Goal: Task Accomplishment & Management: Complete application form

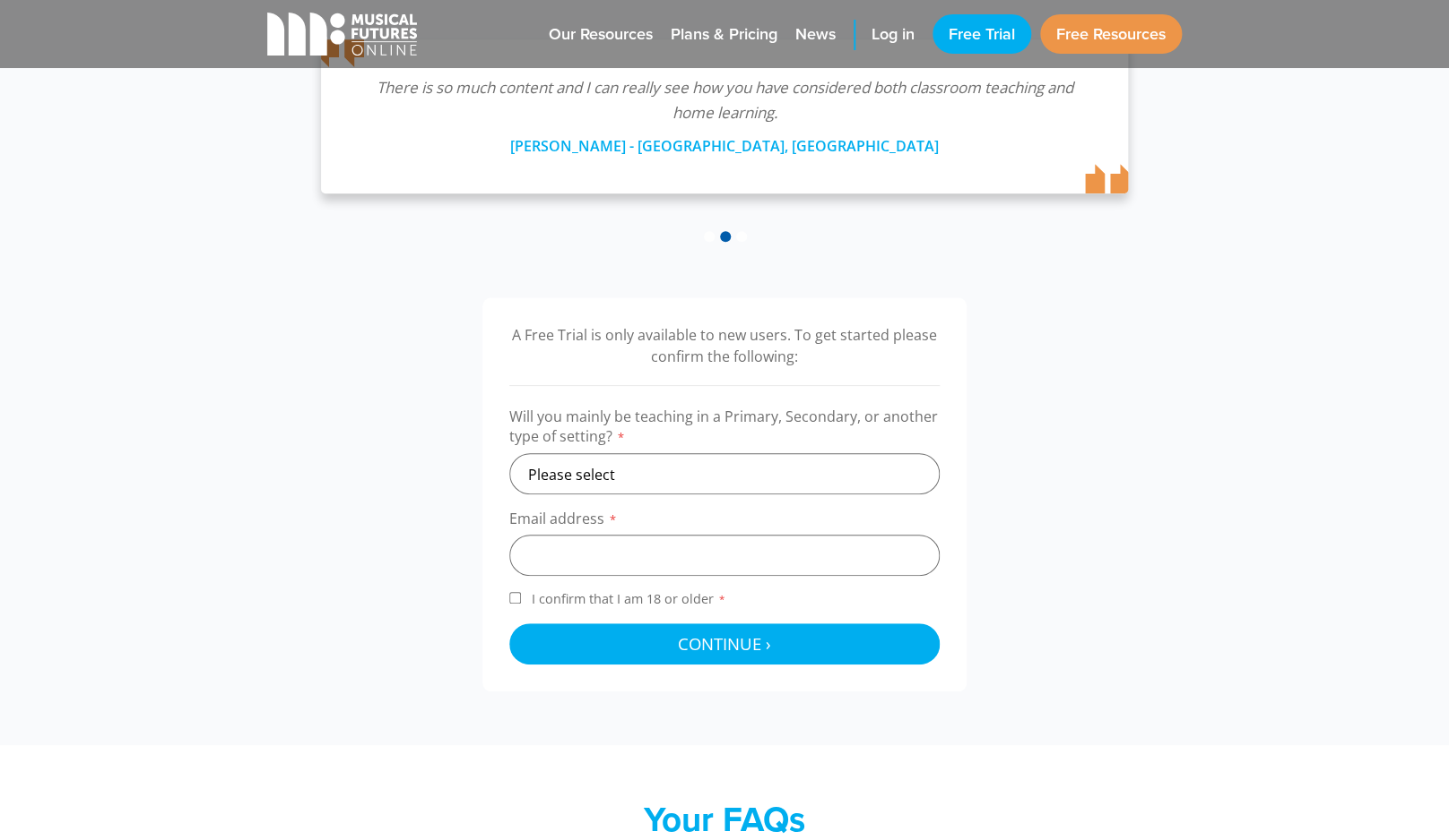
scroll to position [354, 0]
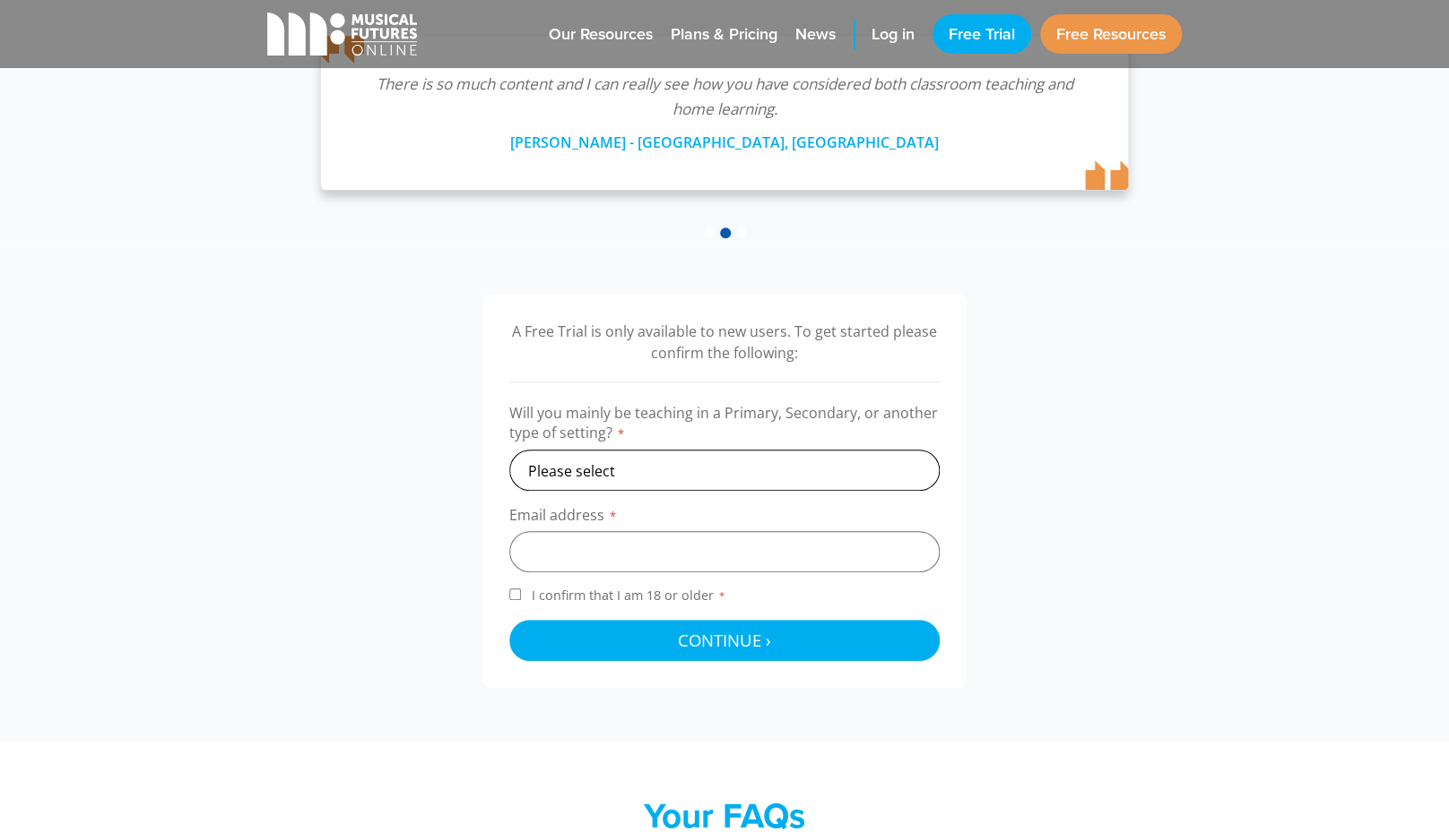
select select "secondary"
click option "Secondary" at bounding box center [0, 0] width 0 height 0
click at [583, 556] on input "email" at bounding box center [724, 552] width 430 height 41
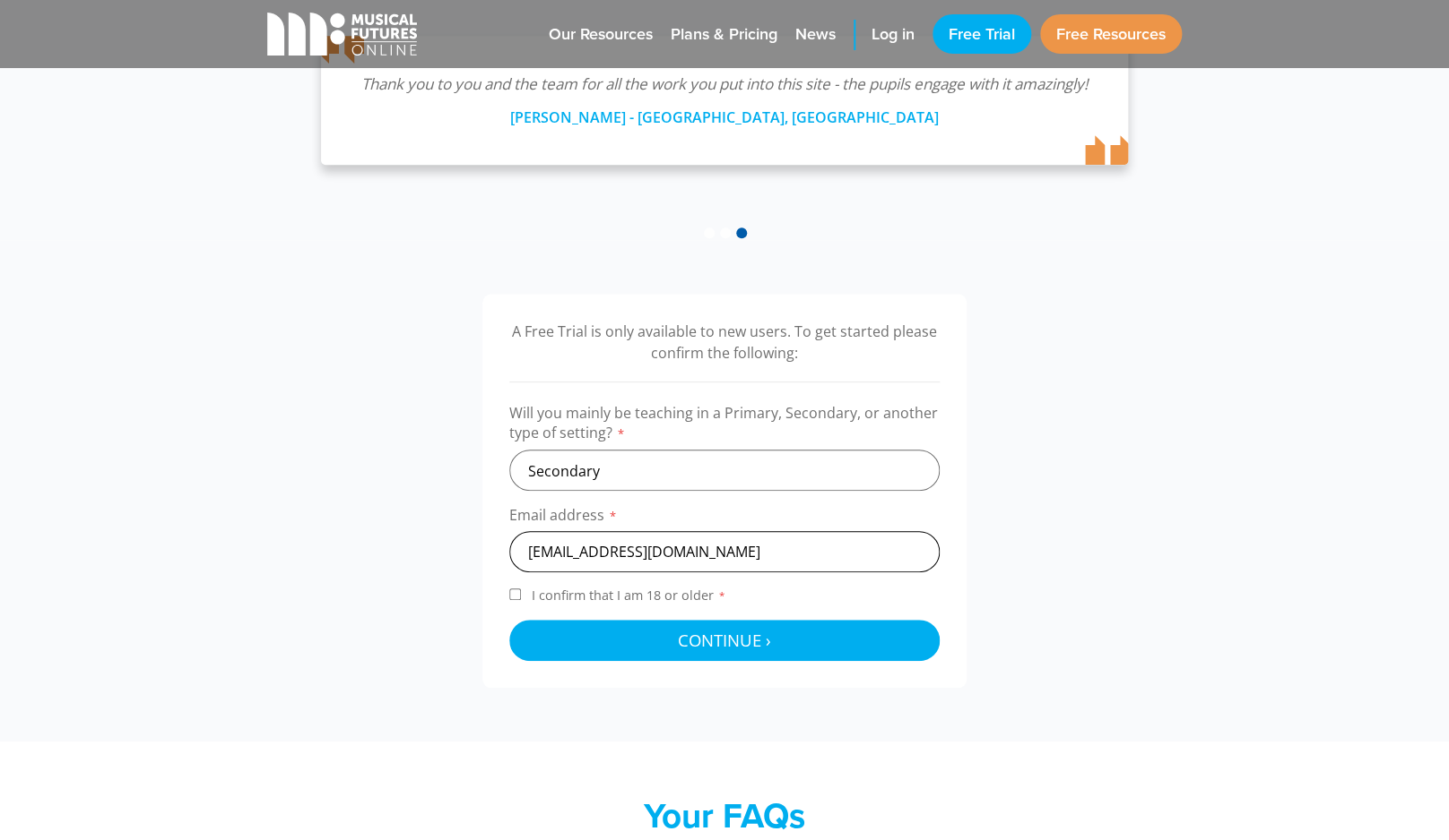
type input "[EMAIL_ADDRESS][DOMAIN_NAME]"
click at [511, 593] on input "I confirm that I am 18 or older *" at bounding box center [515, 595] width 12 height 12
checkbox input "true"
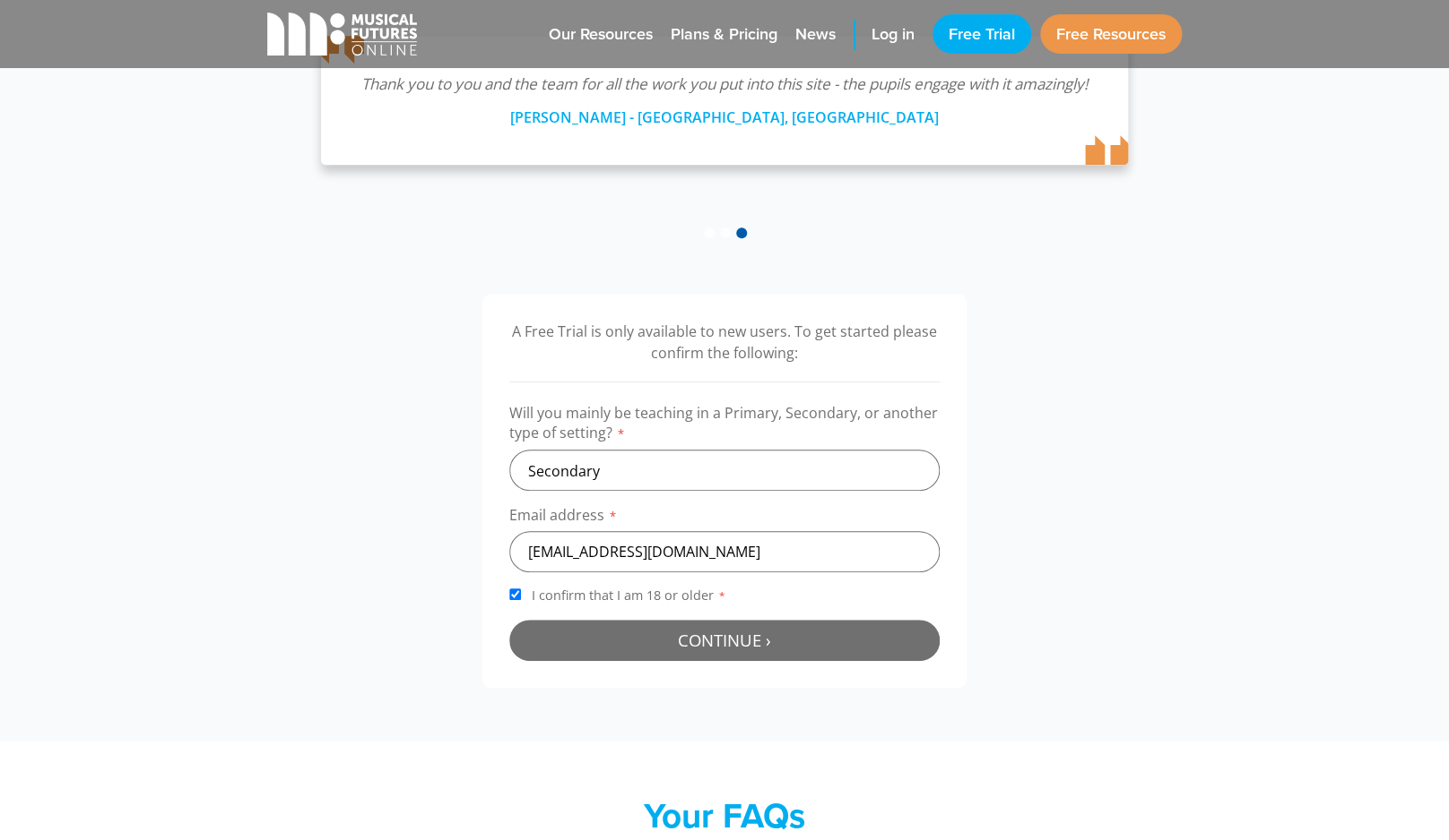
click at [724, 650] on span "Continue ›" at bounding box center [724, 640] width 94 height 23
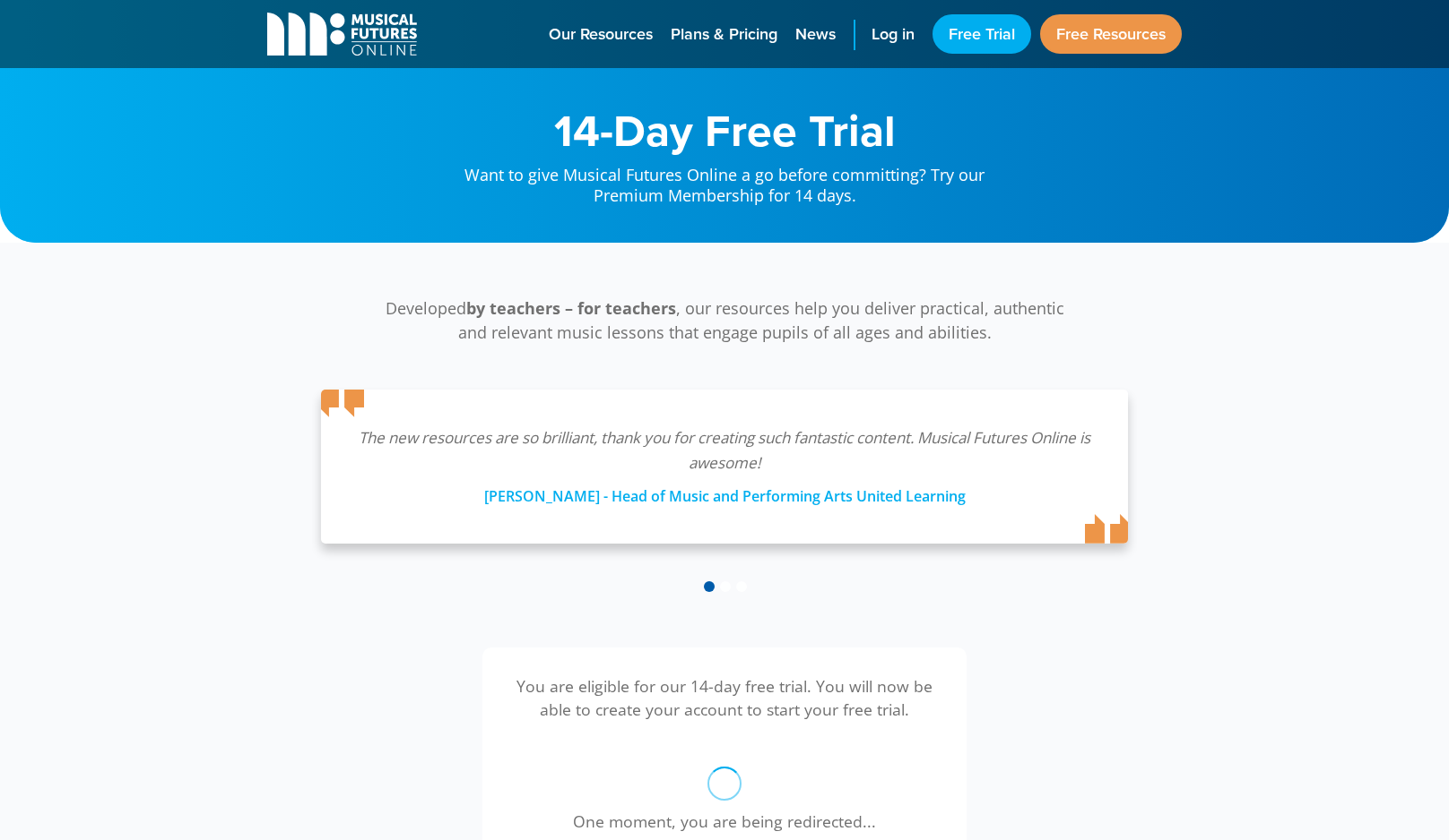
scroll to position [354, 0]
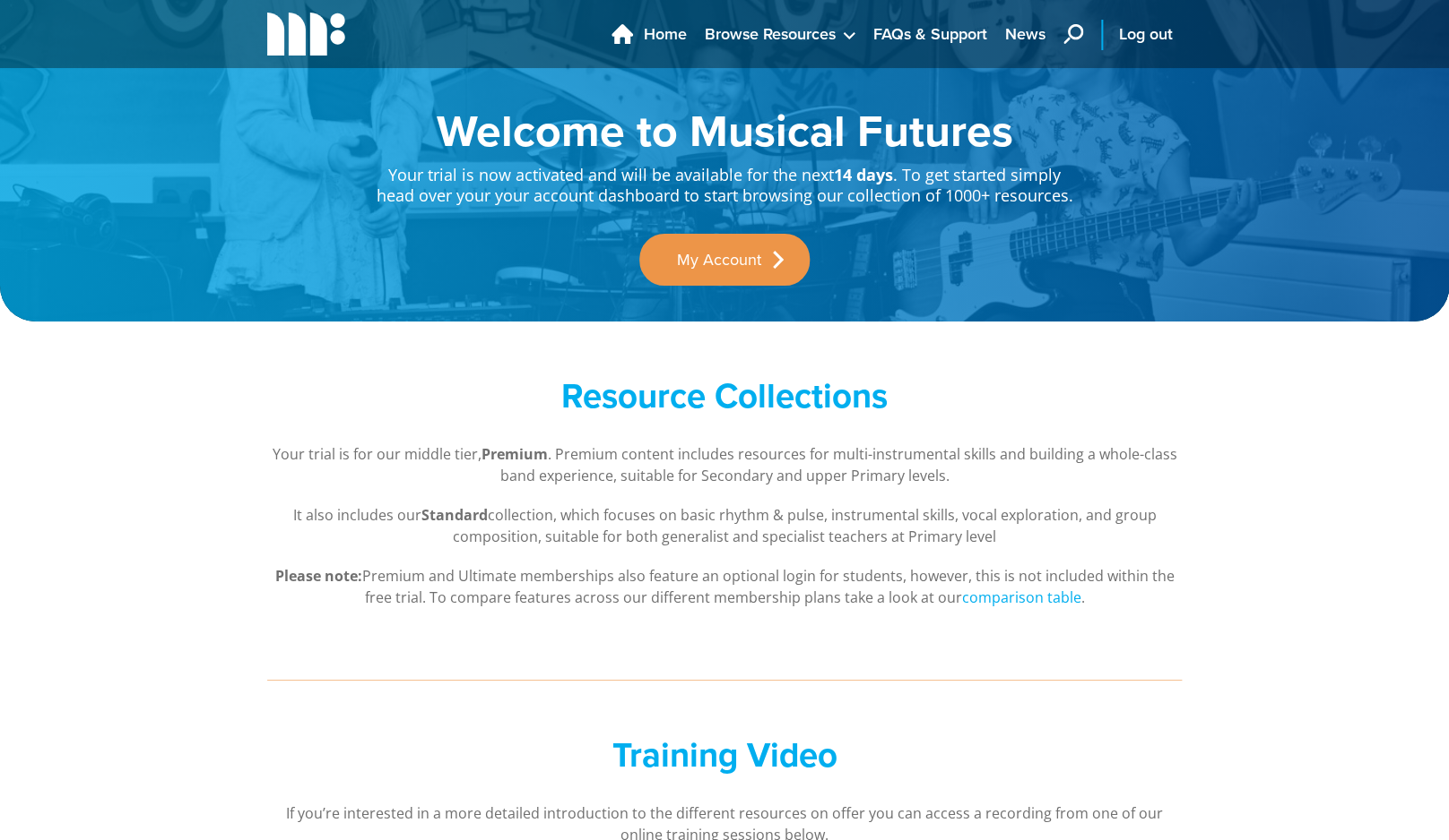
click at [287, 371] on div "Resource Collections Your trial is for our middle tier, Premium . Premium conte…" at bounding box center [724, 491] width 1449 height 340
click at [725, 259] on link "My Account" at bounding box center [724, 259] width 171 height 52
